Goal: Information Seeking & Learning: Learn about a topic

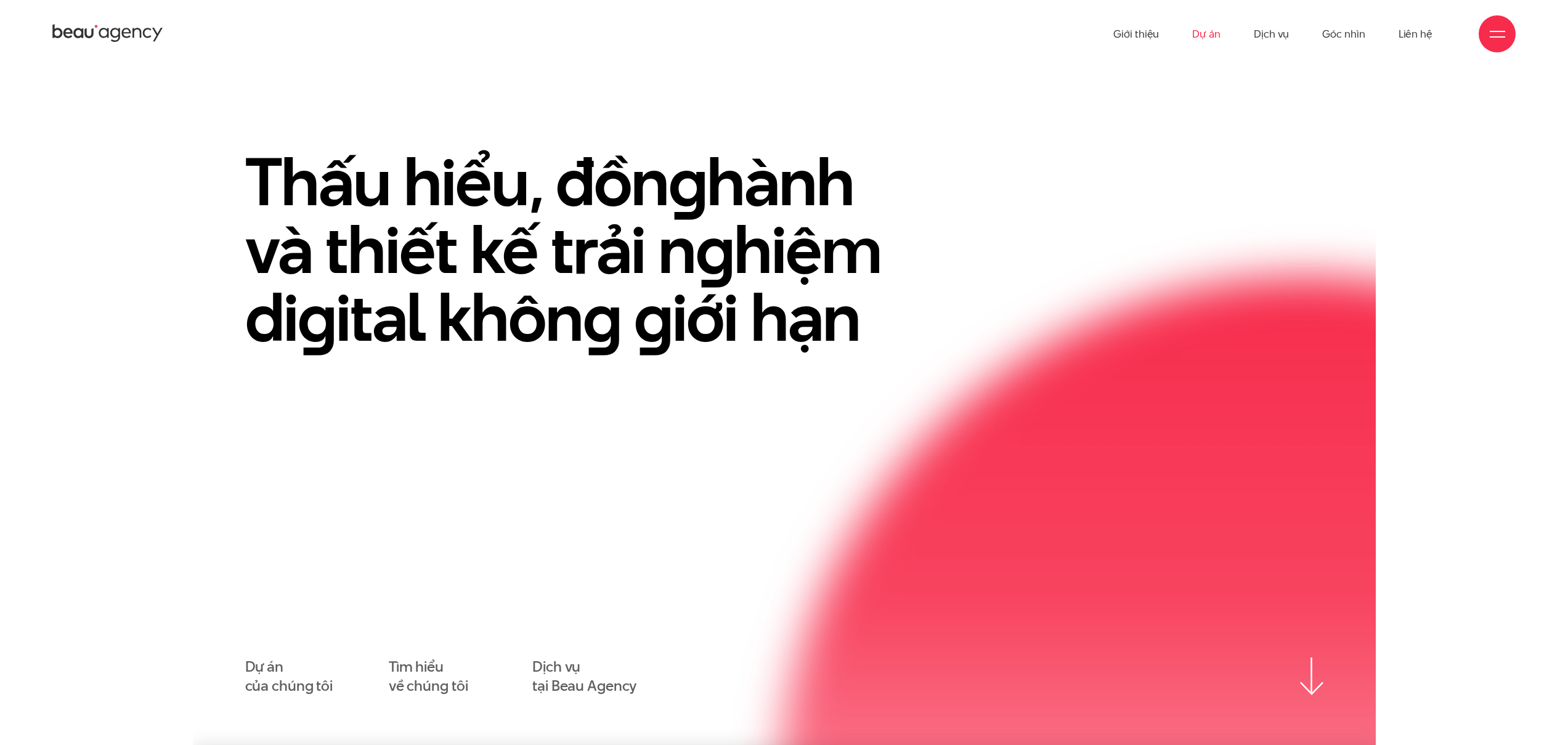
click at [1220, 29] on link "Dự án" at bounding box center [1206, 34] width 29 height 68
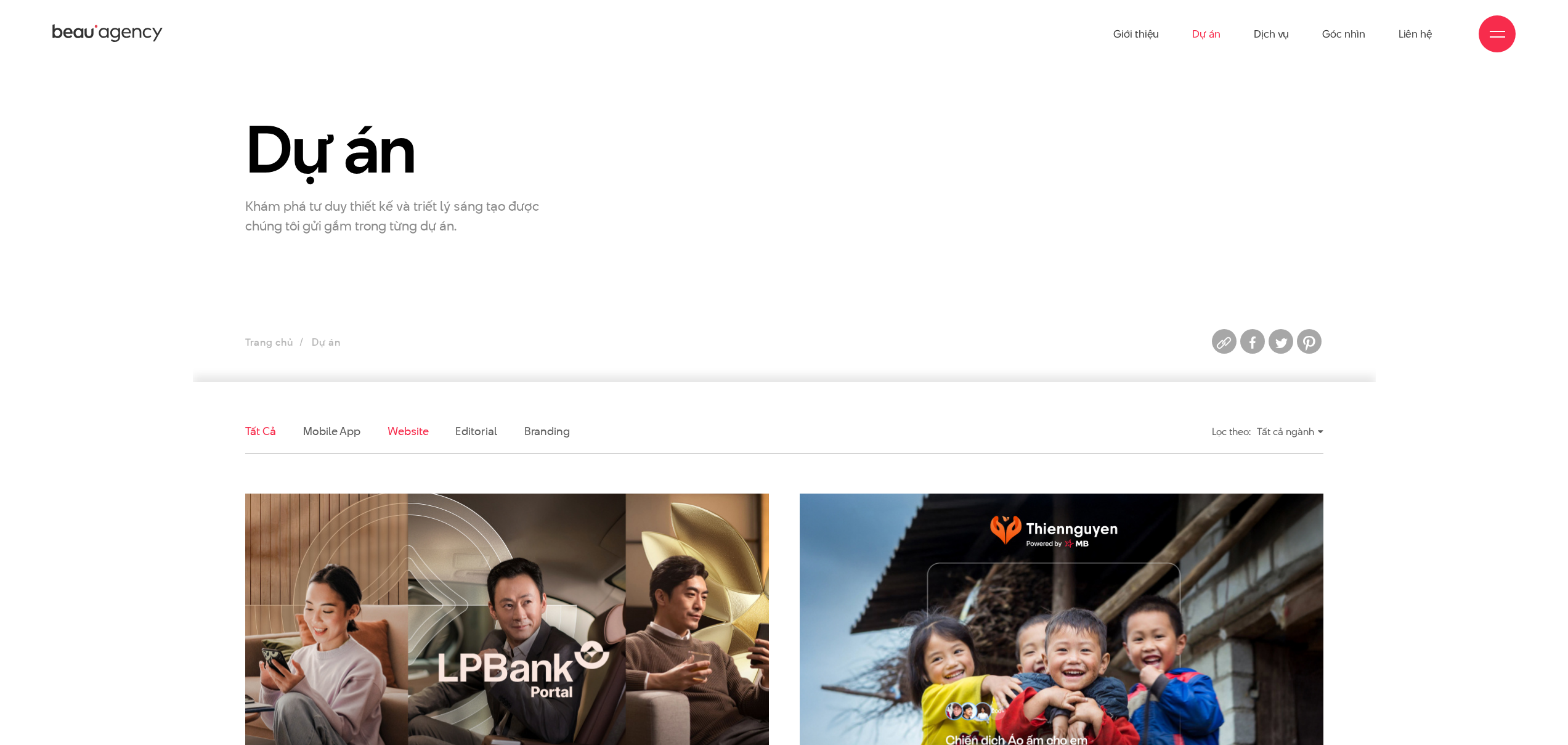
click at [404, 430] on link "Website" at bounding box center [408, 431] width 41 height 15
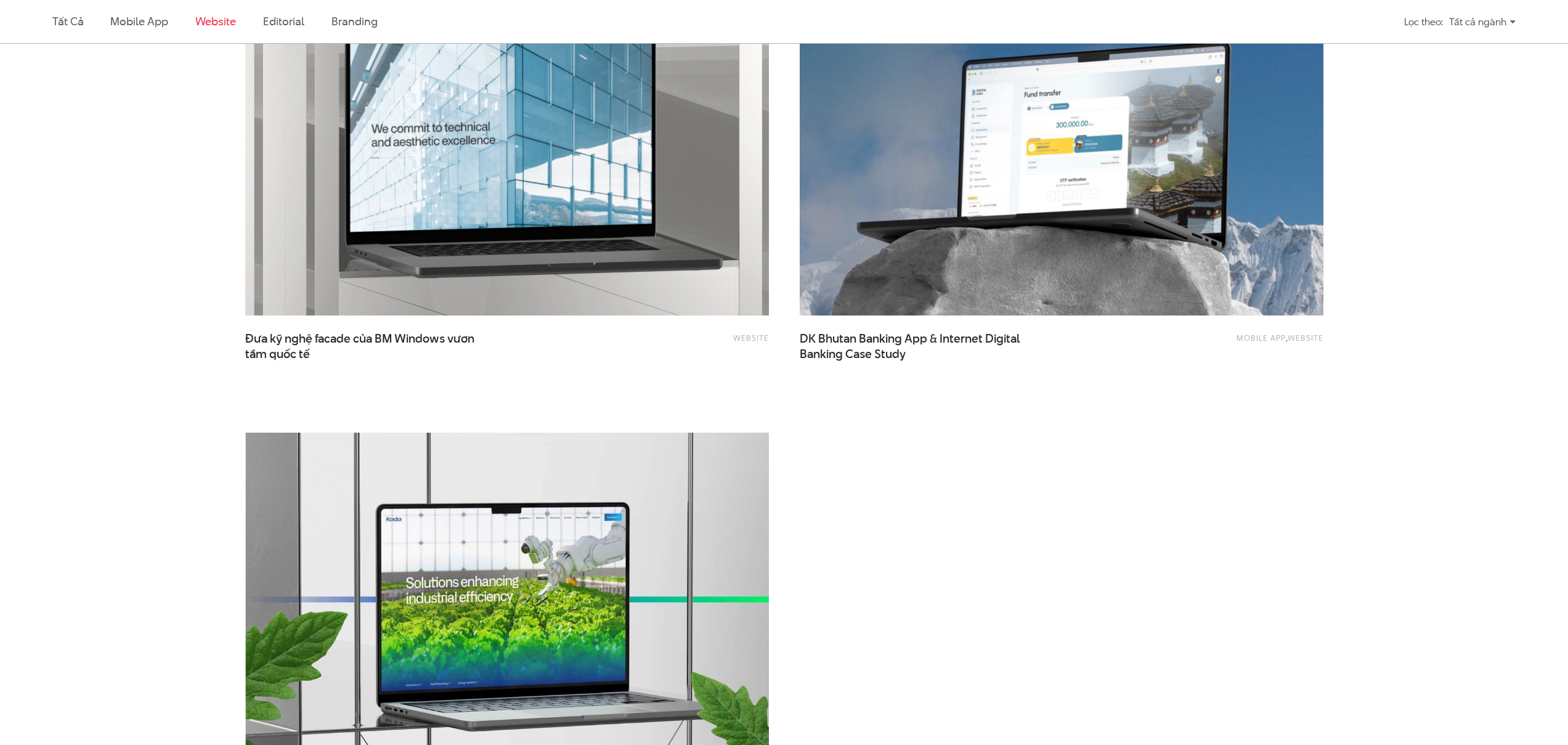
scroll to position [2381, 0]
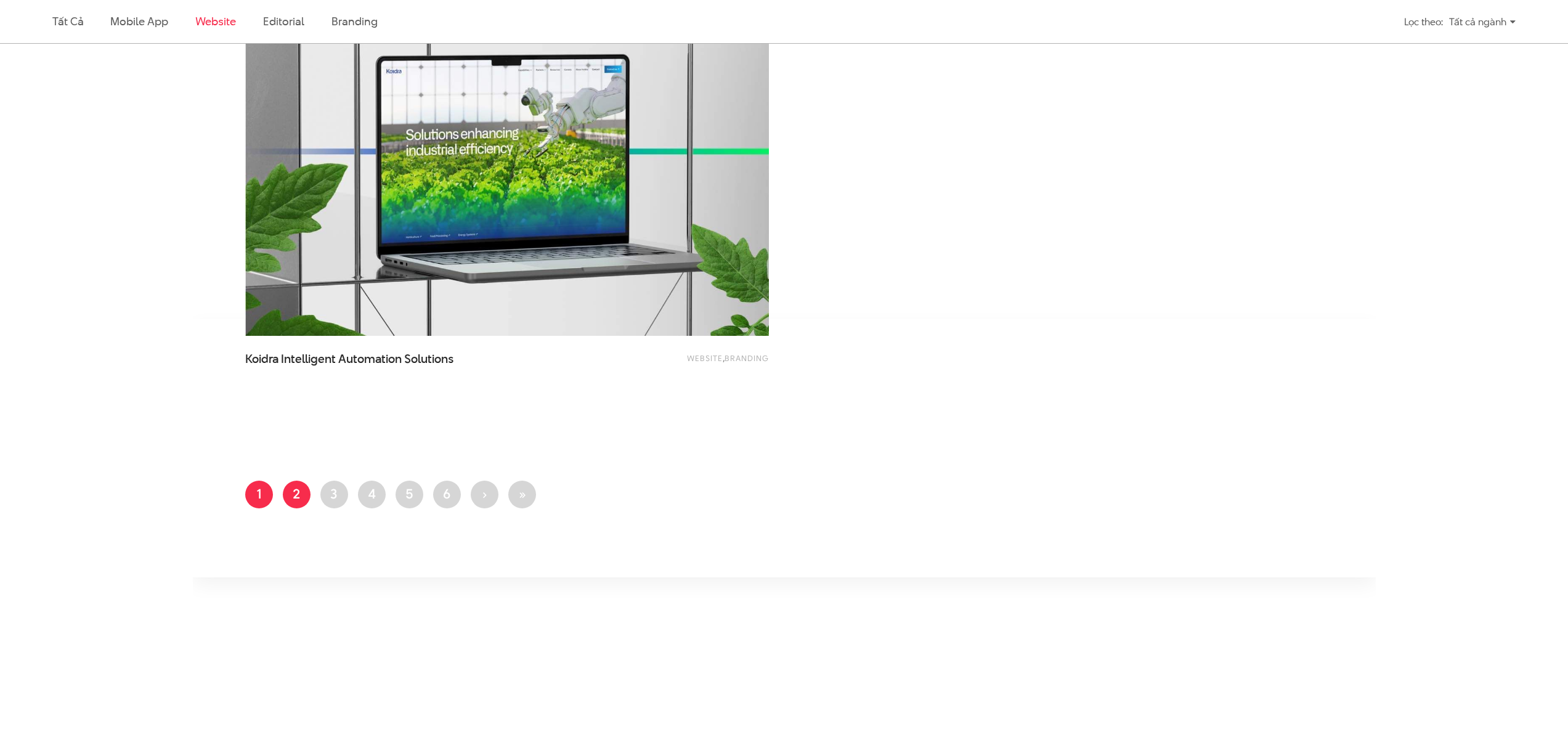
click at [299, 495] on link "Trang 2" at bounding box center [297, 495] width 28 height 28
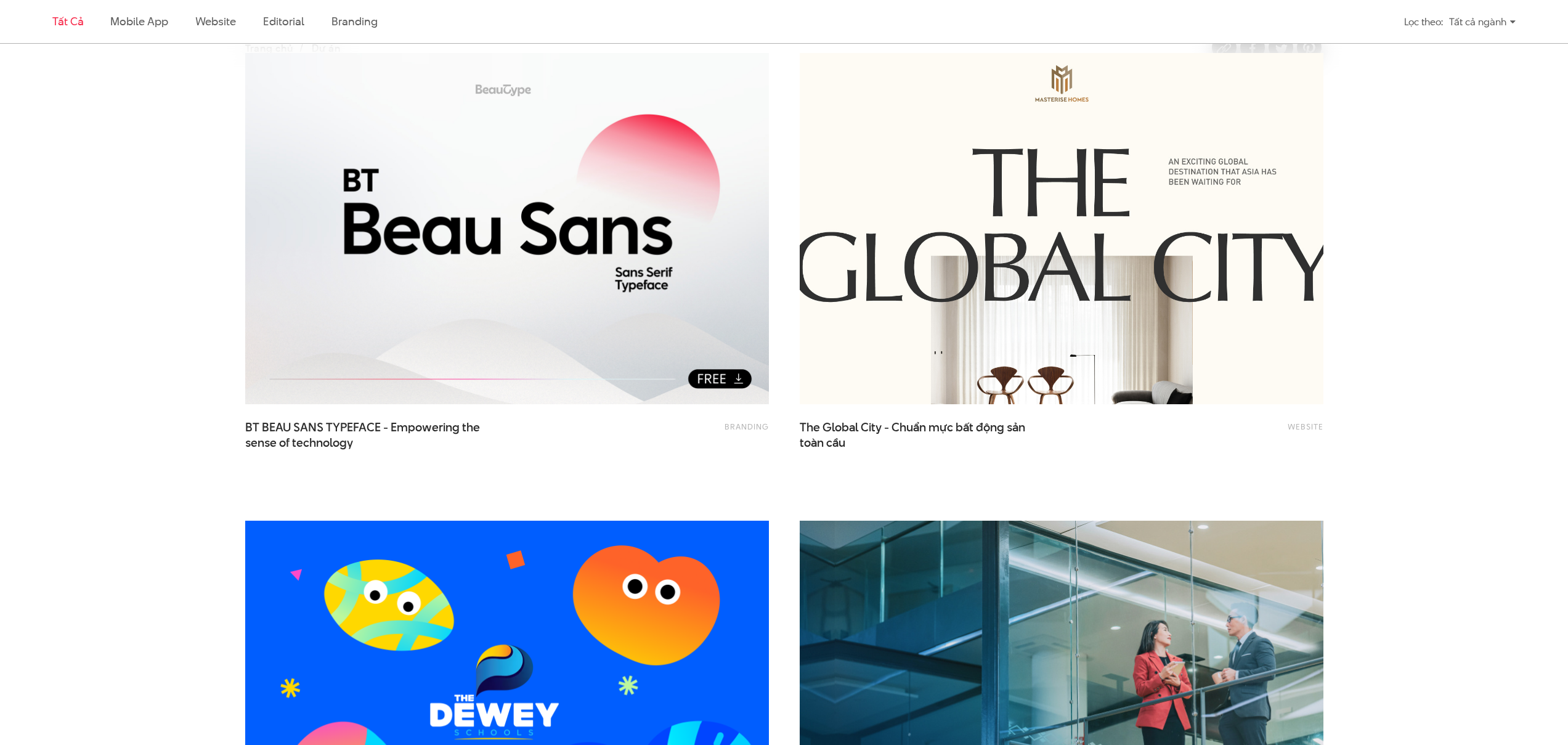
scroll to position [266, 0]
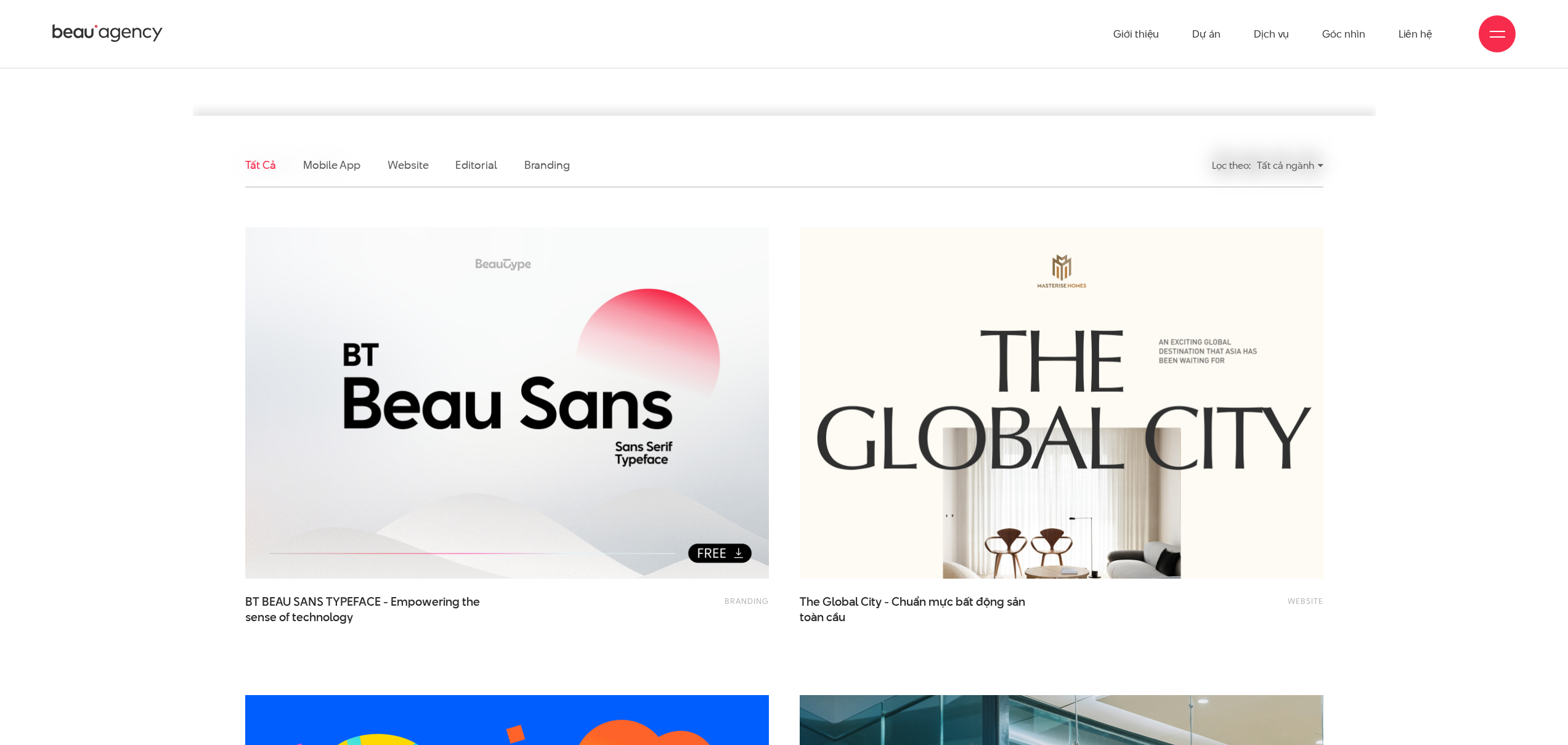
click at [1264, 160] on div "Tất cả ngành" at bounding box center [1290, 165] width 67 height 22
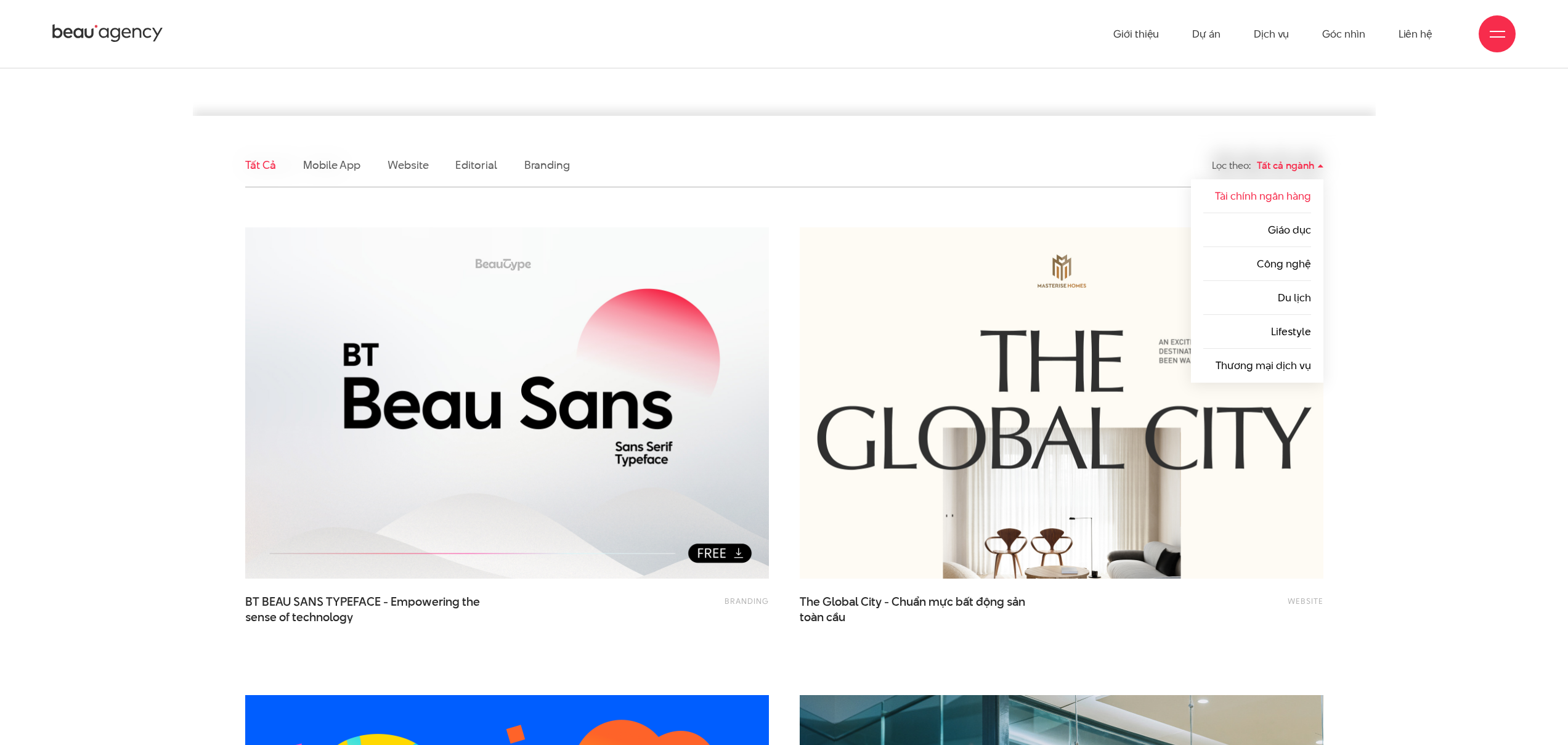
click at [1278, 195] on link "Tài chính ngân hàng" at bounding box center [1262, 196] width 96 height 15
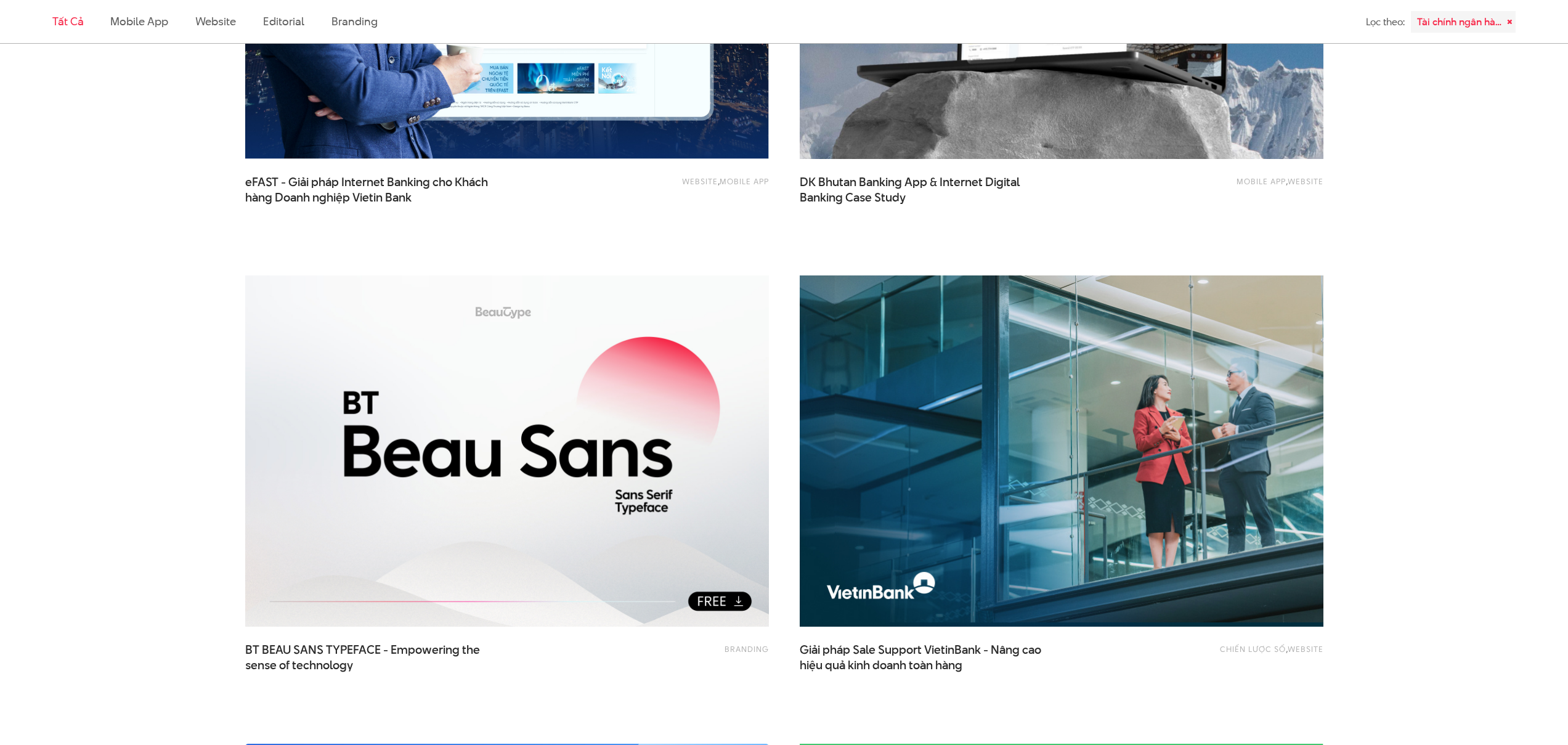
scroll to position [2070, 0]
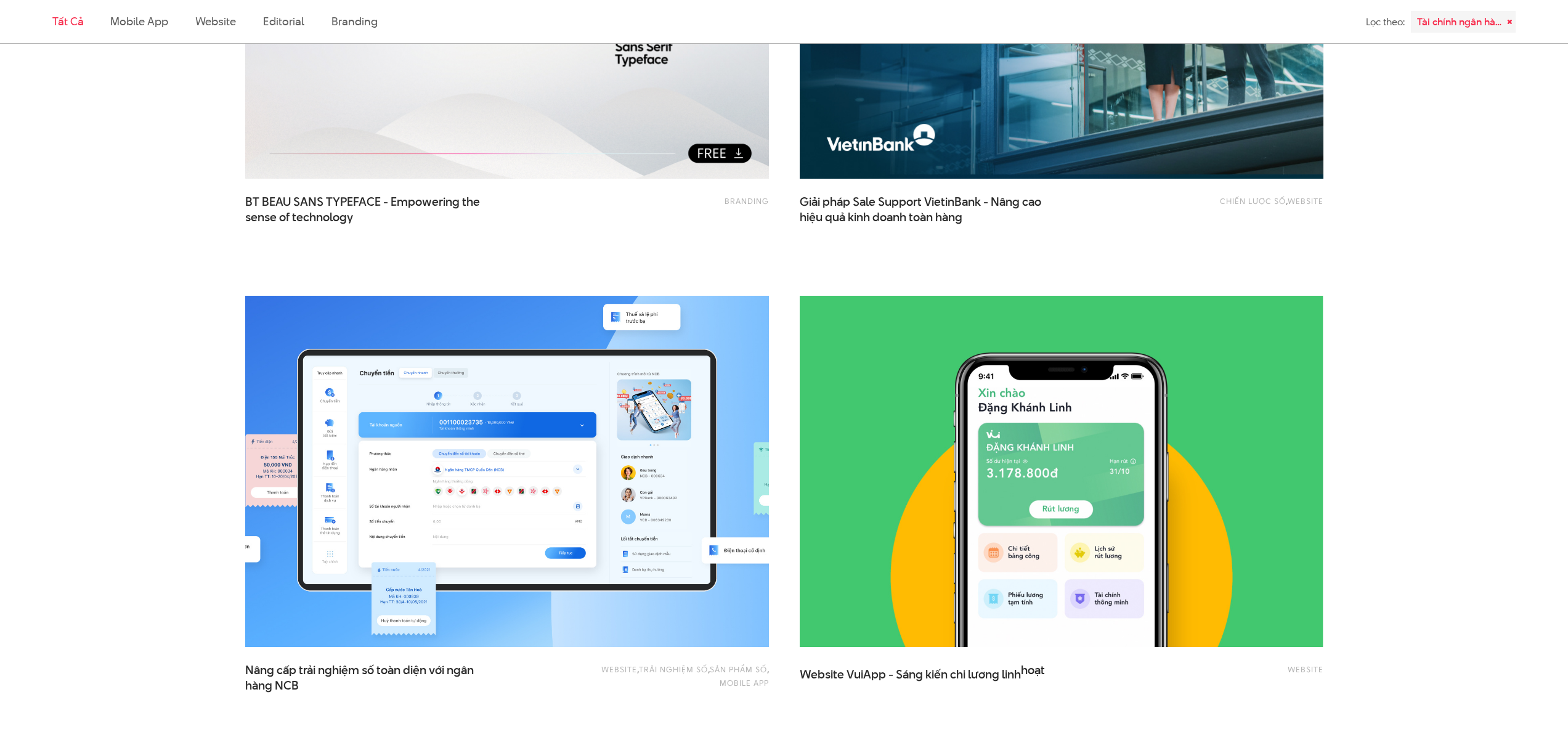
click at [644, 430] on img at bounding box center [507, 471] width 576 height 386
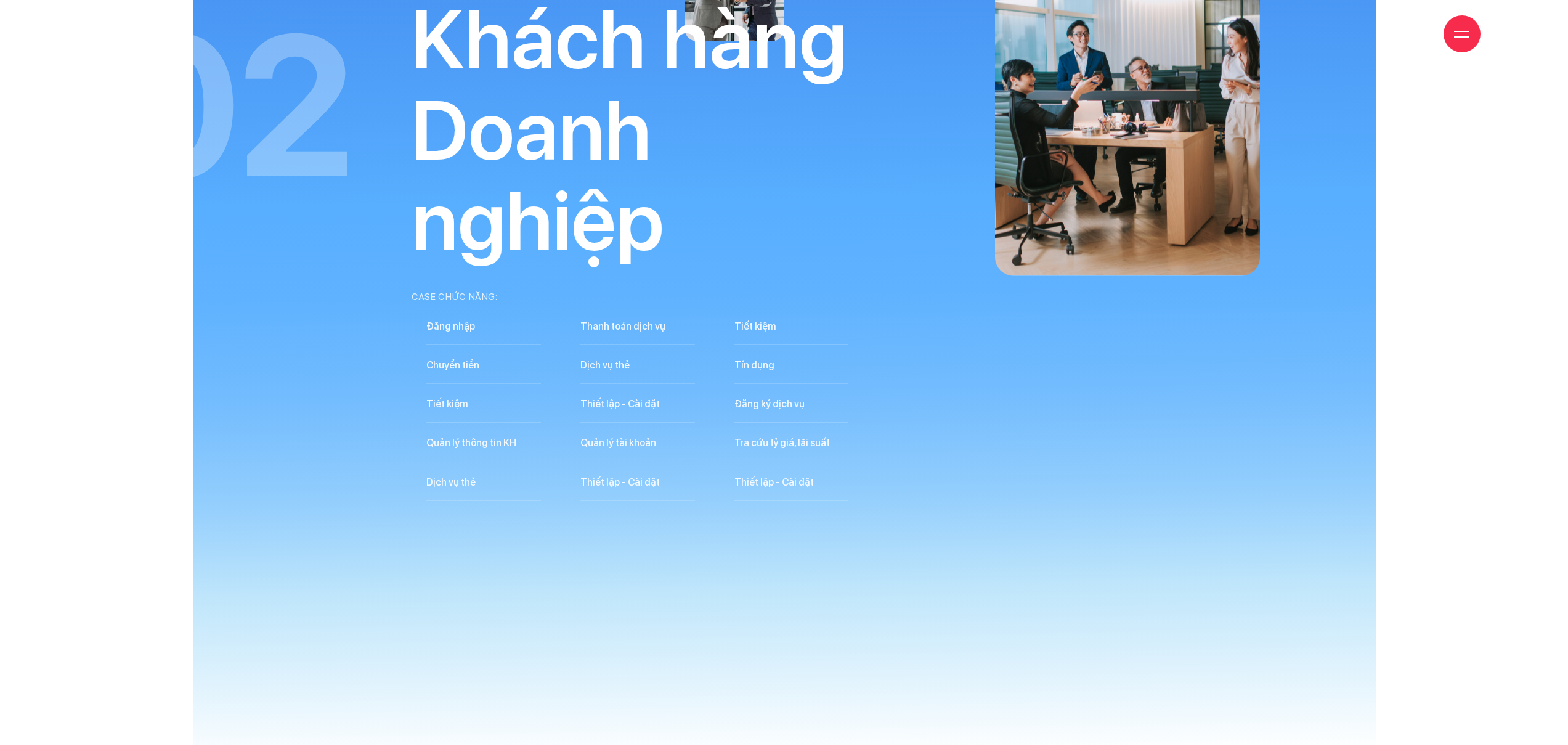
scroll to position [14358, 0]
